Goal: Answer question/provide support

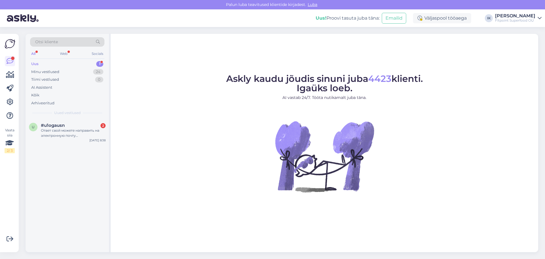
click at [91, 136] on div "Ответ свой можете направить на электронную почту mcintosh166@yahoo.com заранее …" at bounding box center [73, 133] width 65 height 10
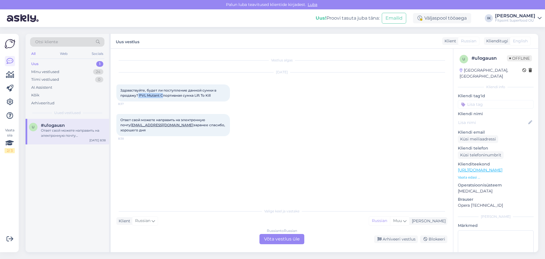
drag, startPoint x: 138, startPoint y: 96, endPoint x: 162, endPoint y: 96, distance: 23.8
click at [162, 96] on span "Здравствуйте, будет ли поступление данной сумки в продажу? PVL Mutant Спортивна…" at bounding box center [168, 92] width 97 height 9
click at [167, 94] on span "Здравствуйте, будет ли поступление данной сумки в продажу? PVL Mutant Спортивна…" at bounding box center [168, 92] width 97 height 9
drag, startPoint x: 160, startPoint y: 94, endPoint x: 140, endPoint y: 94, distance: 19.6
click at [140, 94] on span "Здравствуйте, будет ли поступление данной сумки в продажу? PVL Mutant Спортивна…" at bounding box center [168, 92] width 97 height 9
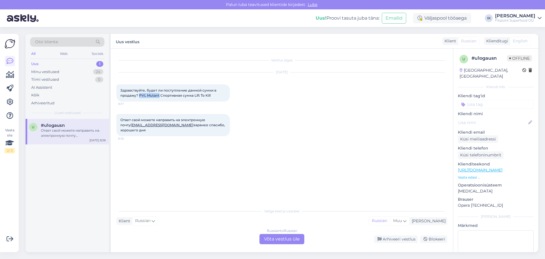
click at [502, 167] on link "https://fitpoint.ee/ru/sportivnoe-pitanie/?page=4&fc=96" at bounding box center [480, 169] width 45 height 5
copy span "PVL Mutant"
click at [283, 240] on div "Russian to Russian Võta vestlus üle" at bounding box center [281, 239] width 45 height 10
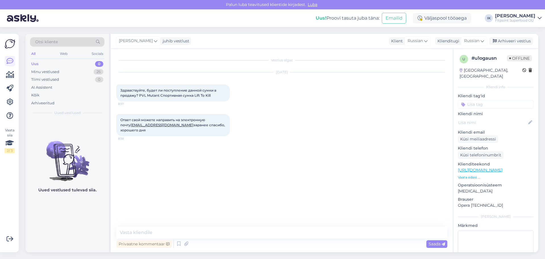
click at [151, 124] on link "mcintosh166@yahoo.com" at bounding box center [162, 125] width 63 height 4
drag, startPoint x: 165, startPoint y: 124, endPoint x: 119, endPoint y: 124, distance: 46.3
click at [119, 124] on div "Ответ свой можете направить на электронную почту mcintosh166@yahoo.com заранее …" at bounding box center [173, 125] width 114 height 22
click at [243, 233] on textarea at bounding box center [281, 232] width 331 height 12
type textarea "L"
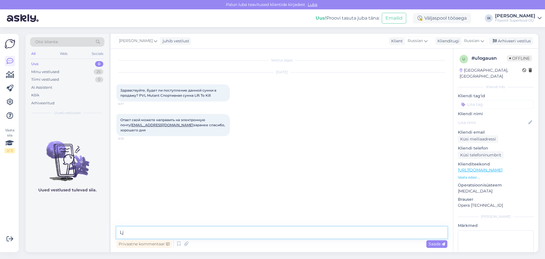
type textarea "L"
click at [154, 232] on textarea "Добрый день,данного товара больше не будет в наличие" at bounding box center [281, 232] width 331 height 12
type textarea "Добрый день,к сожалению,данного товара больше не будет в наличие"
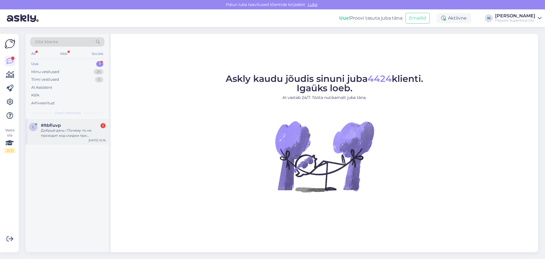
click at [81, 132] on div "Добрый день ! Почему-то не проходит код скидки при оформлении заказа ?" at bounding box center [73, 133] width 65 height 10
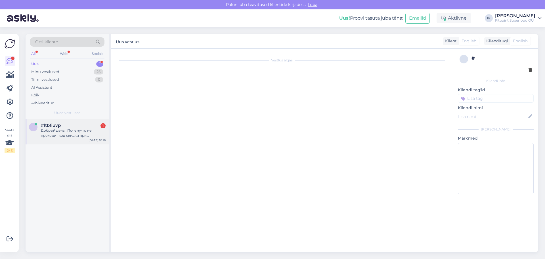
scroll to position [5, 0]
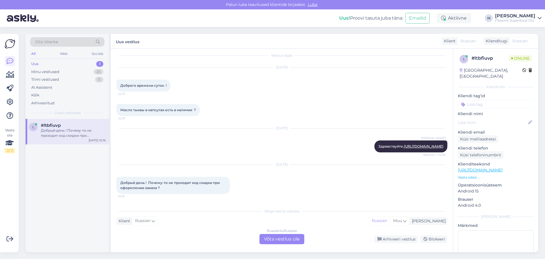
click at [275, 236] on div "Russian to Russian Võta vestlus üle" at bounding box center [281, 239] width 45 height 10
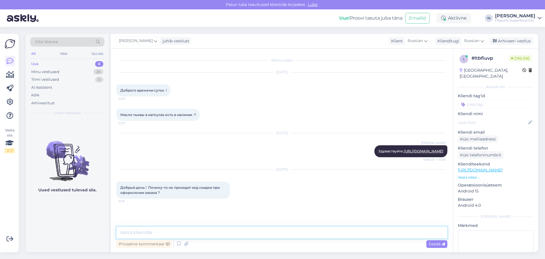
click at [227, 229] on textarea at bounding box center [281, 232] width 331 height 12
type textarea "Д"
type textarea "к"
type textarea "Добрый день,какой код вы используйте?"
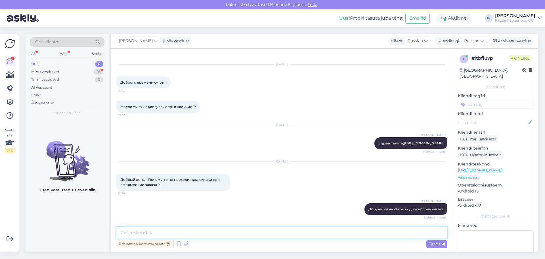
scroll to position [32, 0]
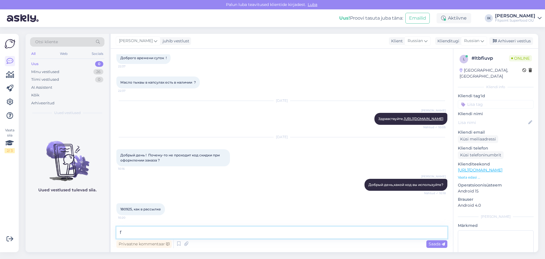
type textarea "f"
type textarea "А какой товар желайте заказать,можете прислать скрин корзины?"
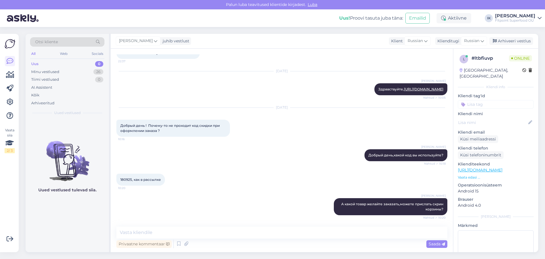
click at [276, 170] on div "180925, как в рассылке 10:20" at bounding box center [281, 179] width 331 height 24
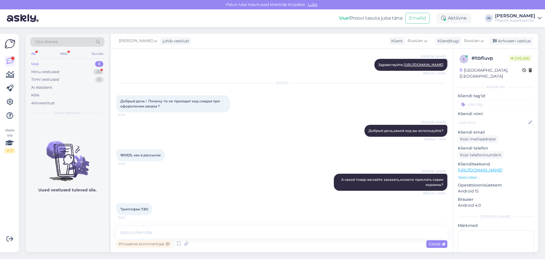
click at [500, 167] on link "[URL][DOMAIN_NAME]" at bounding box center [480, 169] width 45 height 5
click at [178, 235] on textarea at bounding box center [281, 232] width 331 height 12
type textarea "L"
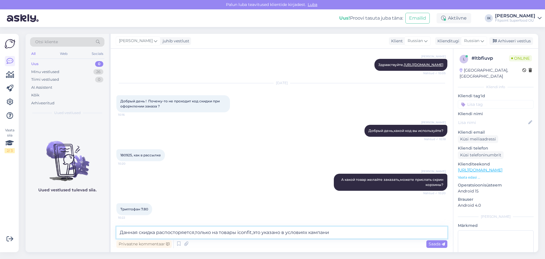
type textarea "Данная скидка распосторяется,только на товары iconfit,это указано в условиях ка…"
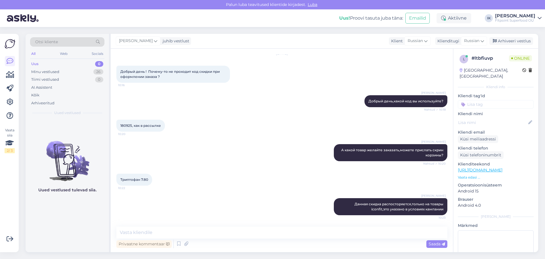
click at [259, 187] on div "Триптофан 7.80 10:22" at bounding box center [281, 179] width 331 height 24
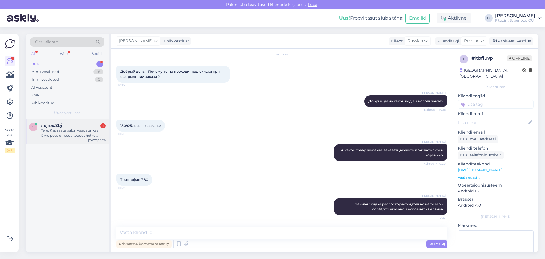
click at [85, 129] on div "Tere. Kas saate palun vaadata, kas järve poes on seda toodet hetkel saada? [URL…" at bounding box center [73, 133] width 65 height 10
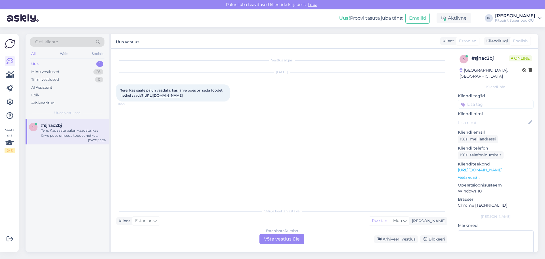
click at [281, 237] on div "Estonian to Russian Võta vestlus üle" at bounding box center [281, 239] width 45 height 10
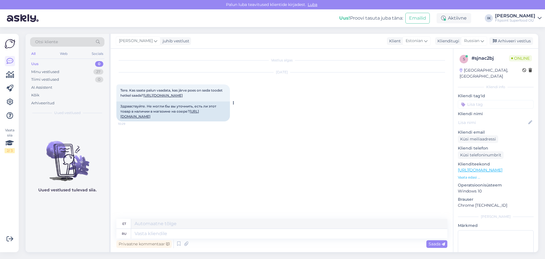
click at [186, 118] on link "[URL][DOMAIN_NAME]" at bounding box center [159, 113] width 79 height 9
click at [143, 233] on textarea at bounding box center [289, 233] width 316 height 10
type textarea "До"
type textarea "Kuni"
type textarea "Добр"
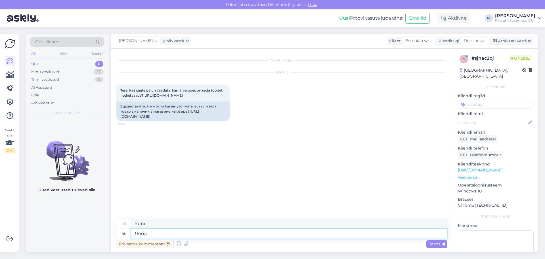
type textarea "Dob"
type textarea "Добрый д"
type textarea "Lahke"
type textarea "Добрый день,нга са"
type textarea "Tere päevast, [GEOGRAPHIC_DATA]"
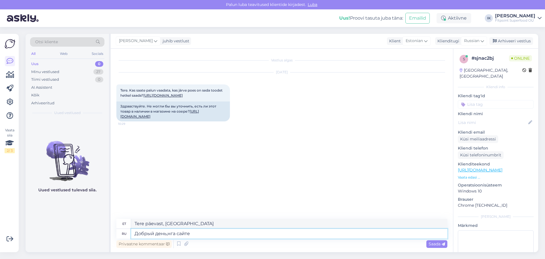
type textarea "Добрый день,нга сайте"
type textarea "Tere päevast, NGA veebisait"
type textarea "Добрый день,нг"
type textarea "Tere päevast, Nga"
type textarea "Добрый день,на с"
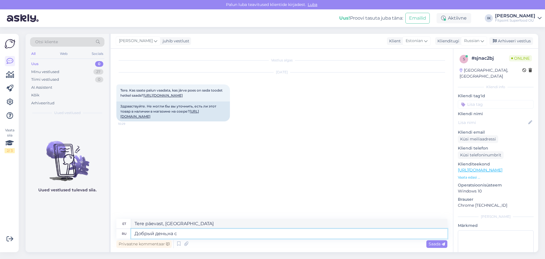
type textarea "Tere päevast,"
type textarea "Добрый день,на сайте м"
type textarea "Tere päevast, veebisaidil"
type textarea "Добрый день,на сайте можете"
type textarea "Tere päevast, leiate selle veebisaidilt"
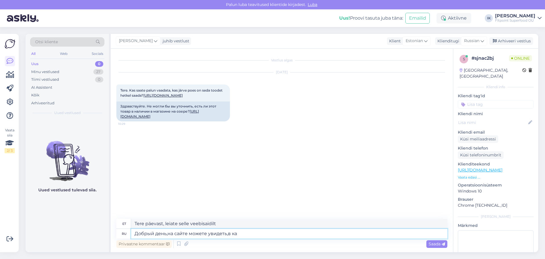
type textarea "Добрый день,на сайте можете увидеть,в как"
type textarea "Tere päevast, näete veebisaidilt,"
type textarea "Добрый день,на сайте можете увидеть,в каких ма"
type textarea "Tere päevast, näete veebisaidilt, kus"
type textarea "Добрый день,на сайте можете увидеть,в каких магазинах ес"
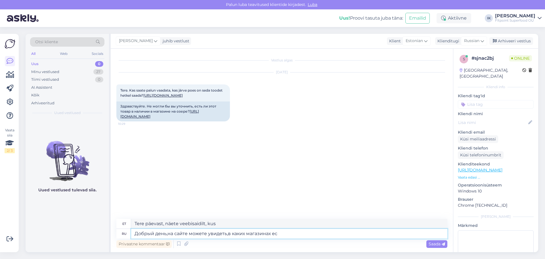
type textarea "Tere päevast, näete veebisaidil, millistes kauplustes"
type textarea "Добрый день,на сайте можете увидеть,в каких магазинах есть"
type textarea "Tere päevast, veebisaidilt näete, millistes poodides see on saadaval."
type textarea "Добрый день,на сайте можете увидеть,в каких магазинах есть товар"
type textarea "Tere päevast, veebisaidilt näete, millistes poodides toode on."
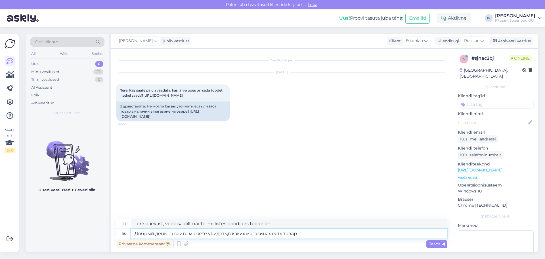
click at [167, 234] on textarea "Добрый день,на сайте можете увидеть,в каких магазинах есть товар" at bounding box center [289, 233] width 316 height 10
click at [207, 234] on textarea "Добрый день,ьеперб на сайте можете увидеть,в каких магазинах есть товар" at bounding box center [289, 233] width 316 height 10
type textarea "Добрый день,ьеперб на сайте вы можете увидеть,в каких магазинах есть товар"
click at [206, 234] on textarea "Добрый день,ьеперб на сайте вы можете увидеть,в каких магазинах есть товар" at bounding box center [289, 233] width 316 height 10
type textarea "Tere päevast, Yeperb, veebisaidil näete, millistes poodides toode on."
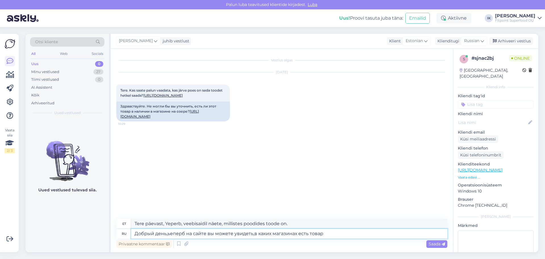
click at [323, 235] on textarea "Добрый день,ьеперб на сайте вы можете увидеть,в каких магазинах есть товар" at bounding box center [289, 233] width 316 height 10
click at [170, 234] on textarea "Добрый день,ьеперб на сайте вы можете увидеть,в каких магазинах есть товар" at bounding box center [289, 233] width 316 height 10
type textarea "Добрый день,теперб на сайте вы можете увидеть,в каких магазинах есть товар"
type textarea "Tere päevast, nüüd näete veebisaidil, millistes poodides toodet müüakse."
type textarea "Добрый день,теперь на сайте вы можете увидеть,в каких магазинах есть товар"
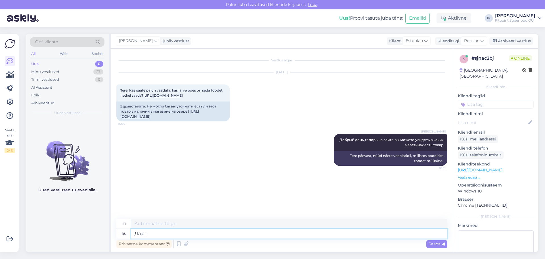
type textarea "Да,он е"
type textarea "Jah, ta on."
type textarea "Да,он есть в"
type textarea "Jah, see on olemas."
type textarea "Да,он есть в"
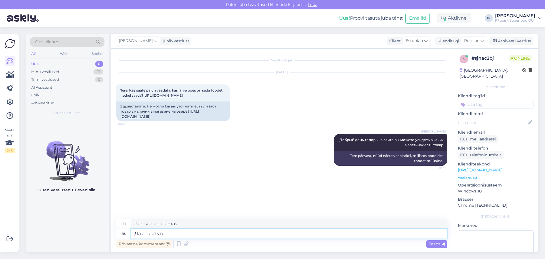
type textarea "Jah, see on sees"
type textarea "Да,он есть в ярве к"
type textarea "Jah, see on Järvel."
type textarea "Да,он есть в ярве кускусе"
type textarea "Jah, see on Järve kuskusis."
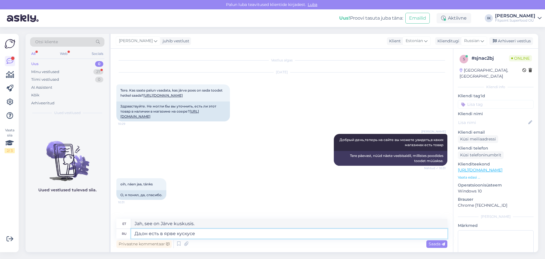
scroll to position [8, 0]
type textarea "Да,он есть в ярве кескусе"
type textarea "Jah, see on Järve Keskuses"
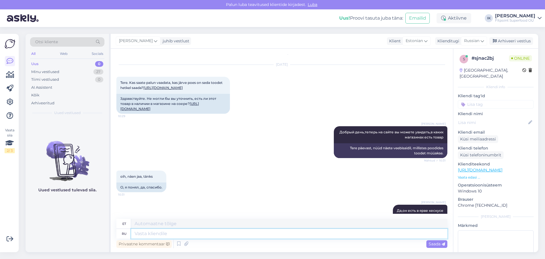
scroll to position [42, 0]
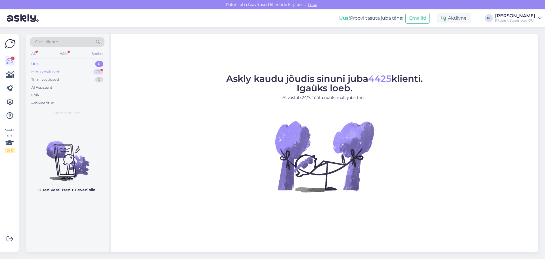
click at [49, 72] on div "Minu vestlused" at bounding box center [45, 72] width 28 height 6
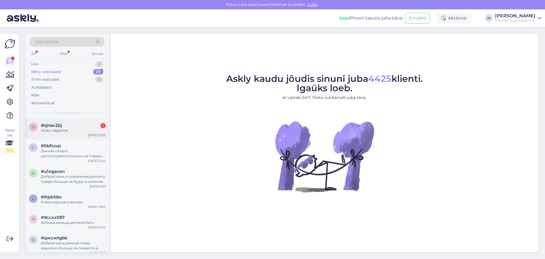
click at [75, 128] on div "tänks, nägemist" at bounding box center [73, 130] width 65 height 5
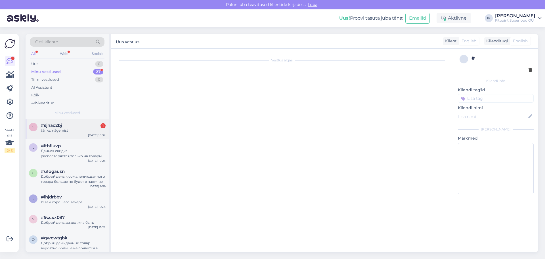
scroll to position [76, 0]
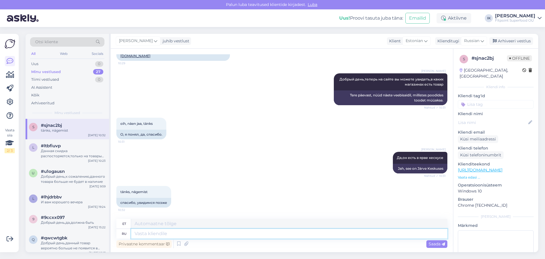
click at [170, 234] on textarea at bounding box center [289, 233] width 316 height 10
type textarea "Рады"
type textarea "Meil on hea meel"
type textarea "Рады что с"
type textarea "Meil on hea meel, et"
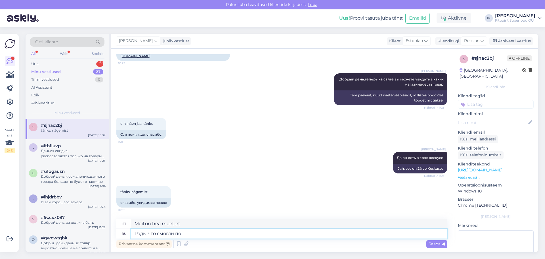
type textarea "Рады что смогли пом"
type textarea "Hea meel, et saime"
type textarea "Рады что смогли помочь"
type textarea "Meil on hea meel, et saime aidata."
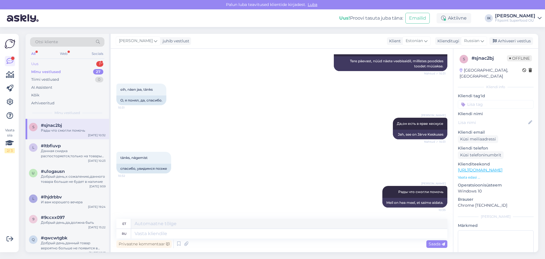
click at [47, 63] on div "Uus 1" at bounding box center [67, 64] width 74 height 8
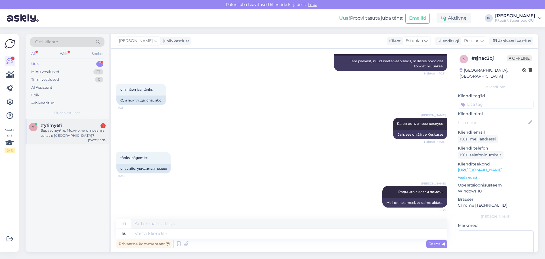
click at [66, 128] on div "Здравствуйте. Можно ли отправить заказ в Украину?" at bounding box center [73, 133] width 65 height 10
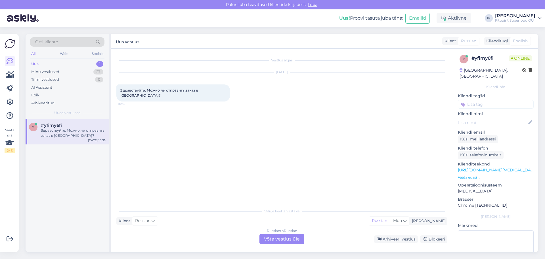
scroll to position [0, 0]
click at [274, 240] on div "Russian to Russian Võta vestlus üle" at bounding box center [281, 239] width 45 height 10
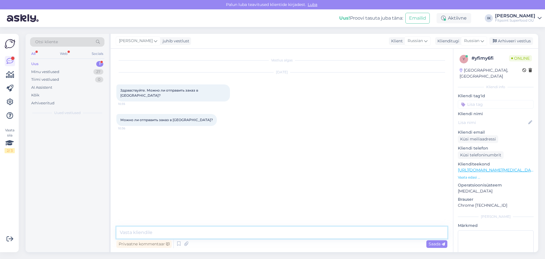
click at [263, 229] on textarea at bounding box center [281, 232] width 331 height 12
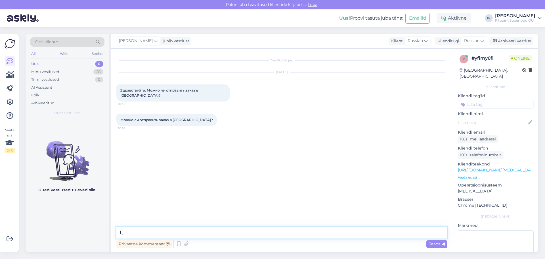
type textarea "L"
type textarea "Добрый день,к сожалению нет"
click at [50, 68] on div "Minu vestlused 28" at bounding box center [67, 72] width 74 height 8
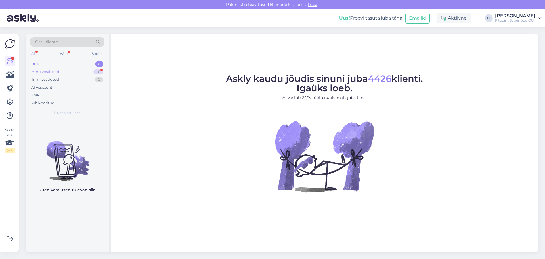
click at [57, 72] on div "Minu vestlused" at bounding box center [45, 72] width 28 height 6
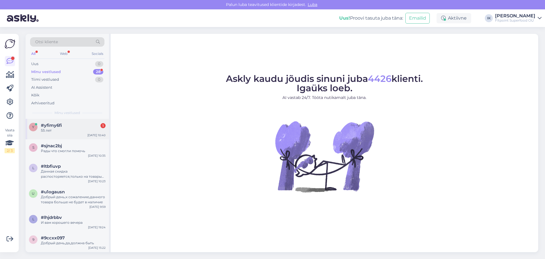
click at [60, 132] on div "55 лет" at bounding box center [73, 130] width 65 height 5
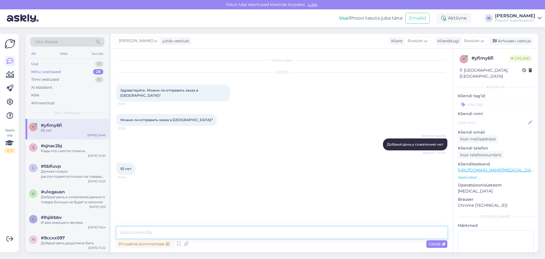
click at [169, 232] on textarea at bounding box center [281, 232] width 331 height 12
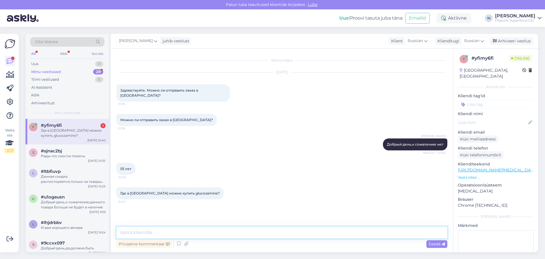
click at [201, 234] on textarea at bounding box center [281, 232] width 331 height 12
drag, startPoint x: 201, startPoint y: 234, endPoint x: 205, endPoint y: 239, distance: 6.2
click at [205, 239] on div "Privaatne kommentaar Saada" at bounding box center [281, 237] width 331 height 23
click at [205, 239] on div "Privaatne kommentaar Saada" at bounding box center [281, 243] width 331 height 11
click at [210, 238] on textarea at bounding box center [281, 232] width 331 height 12
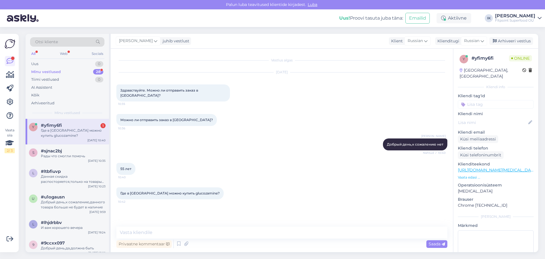
click at [516, 167] on link "https://fitpoint.ee/en/biofarmacija-bio-glucosamine-1500-mg-n20/" at bounding box center [497, 169] width 79 height 5
click at [238, 232] on textarea at bounding box center [281, 232] width 331 height 12
paste textarea "https://fitpoint.ee/en/glucosamine/"
type textarea "https://fitpoint.ee/en/glucosamine/в"
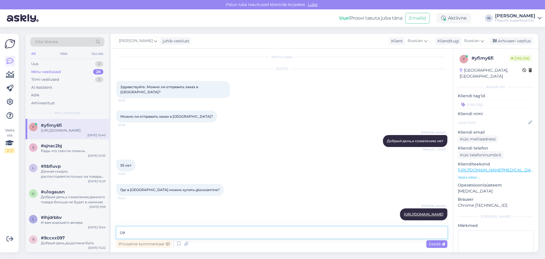
type textarea "с"
click at [221, 232] on textarea "все доступные товары,можно посмотреть в наличие в магазинах" at bounding box center [281, 232] width 331 height 12
click at [277, 234] on textarea "все доступные товары,можно посмотреть наличие в магазинах" at bounding box center [281, 232] width 331 height 12
type textarea "все доступные товары,можно посмотреть наличие в магазинах,больше всего выбор в …"
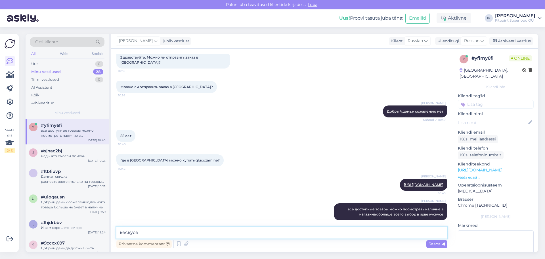
type textarea "кескусе*"
